Goal: Transaction & Acquisition: Purchase product/service

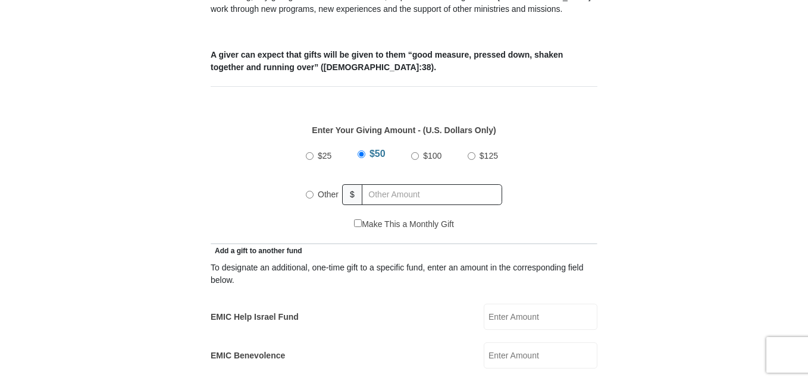
scroll to position [500, 0]
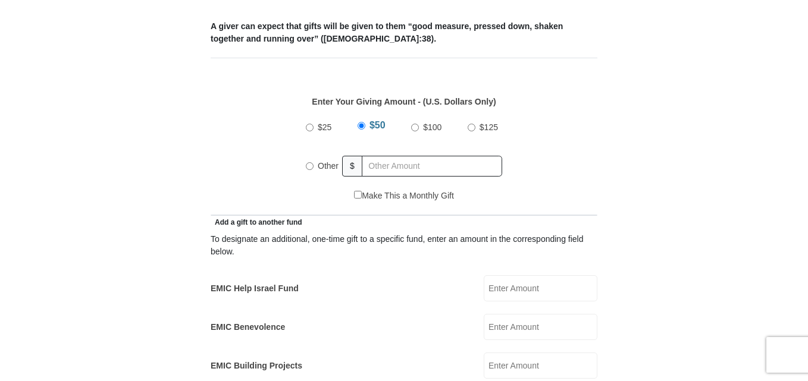
click at [309, 162] on input "Other" at bounding box center [310, 166] width 8 height 8
radio input "true"
click at [289, 283] on label "EMIC Help Israel Fund" at bounding box center [255, 289] width 88 height 12
click at [484, 275] on input "EMIC Help Israel Fund" at bounding box center [541, 288] width 114 height 26
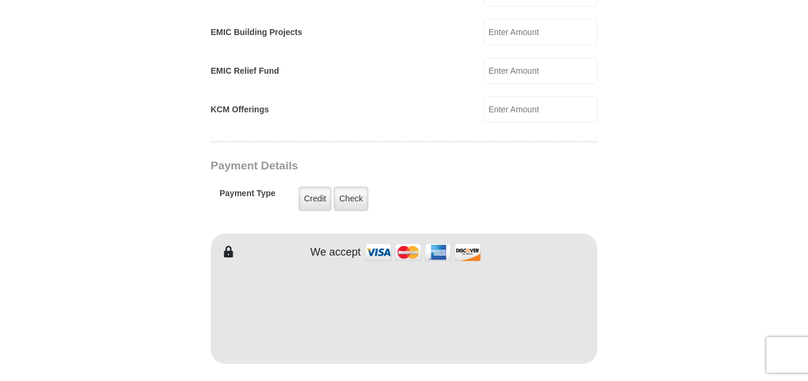
type input "250.00"
type input "[PERSON_NAME]"
click at [620, 322] on form "[GEOGRAPHIC_DATA][DEMOGRAPHIC_DATA] Online Giving Because of gifts like yours, …" at bounding box center [404, 93] width 678 height 1759
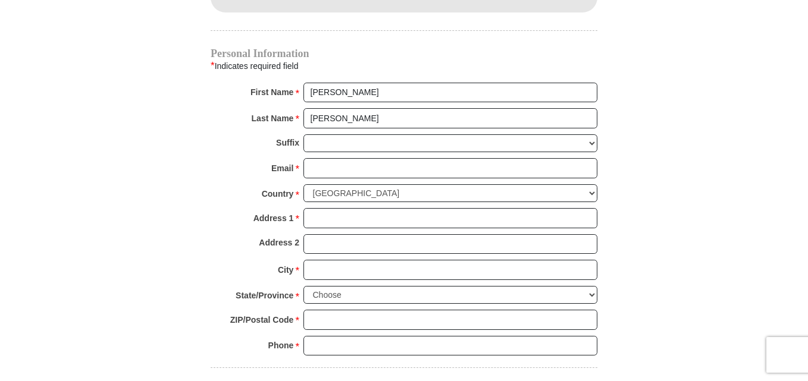
scroll to position [1190, 0]
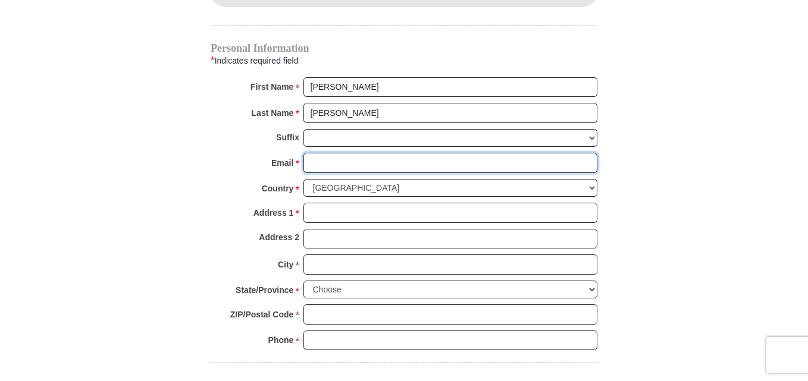
click at [448, 153] on input "Email *" at bounding box center [450, 163] width 294 height 20
type input "[EMAIL_ADDRESS][DOMAIN_NAME]"
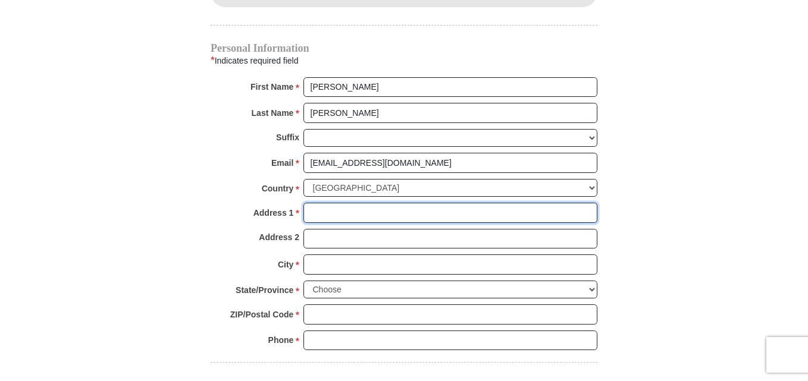
type input "[STREET_ADDRESS]"
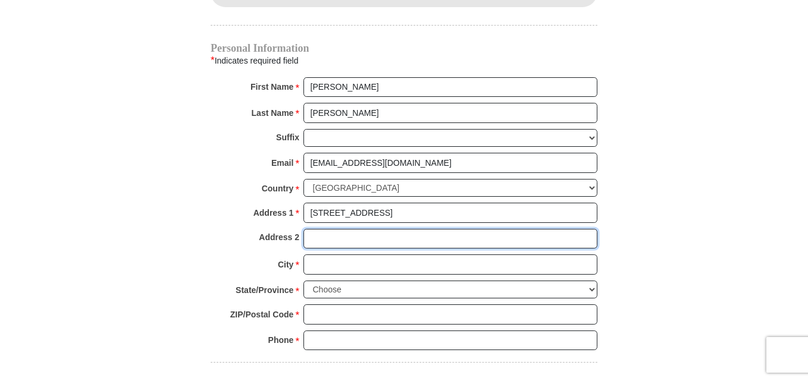
type input "12"
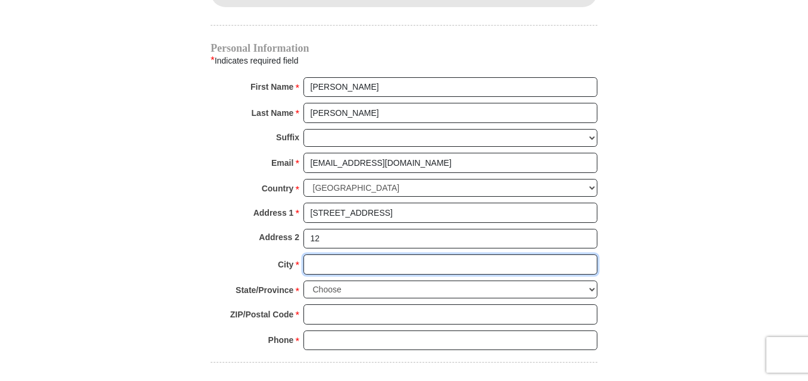
type input "Grant"
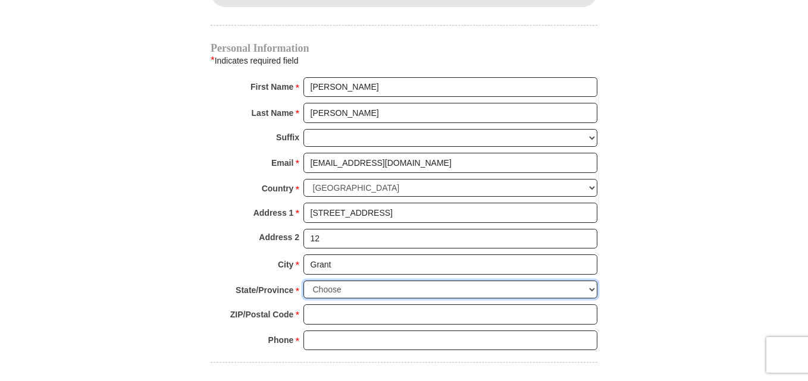
select select "MI"
type input "49327-9706"
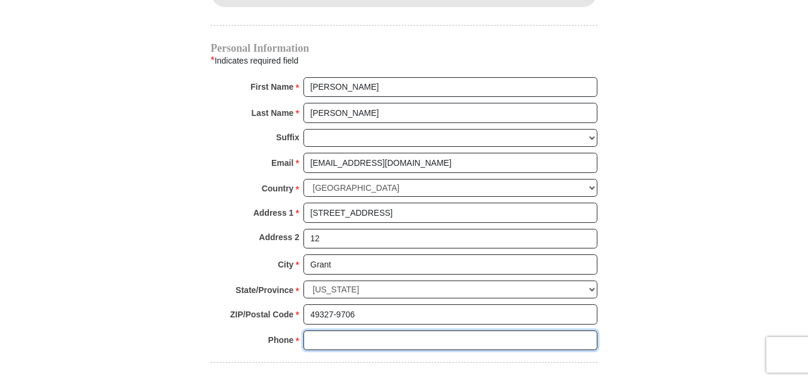
type input "2318815646"
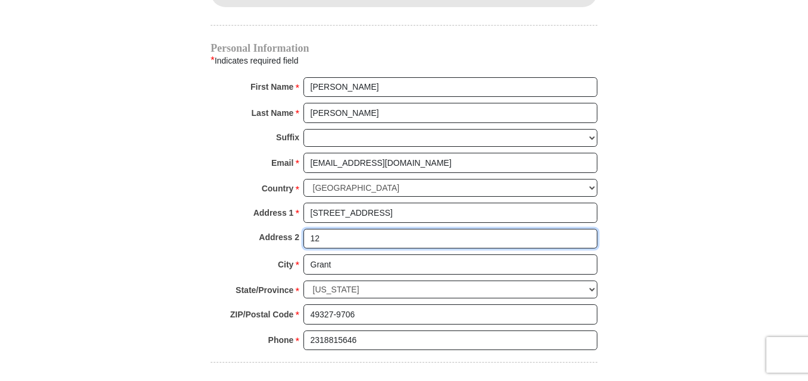
click at [332, 229] on input "12" at bounding box center [450, 239] width 294 height 20
type input "1"
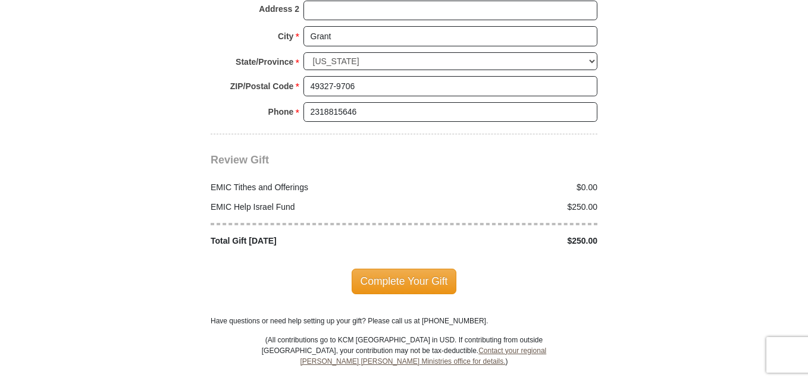
scroll to position [1452, 0]
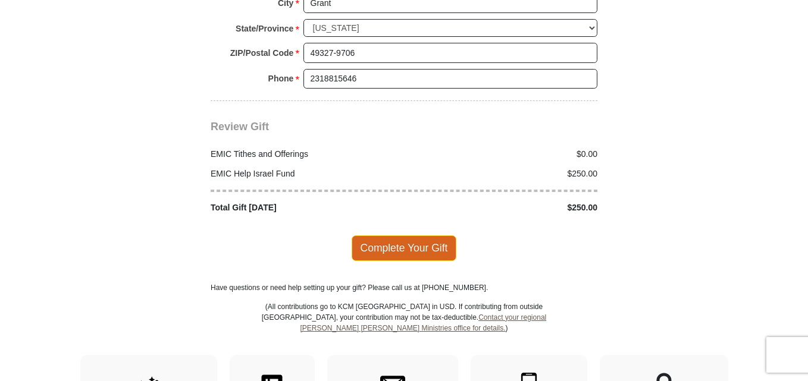
click at [421, 236] on span "Complete Your Gift" at bounding box center [404, 248] width 105 height 25
